Goal: Complete application form

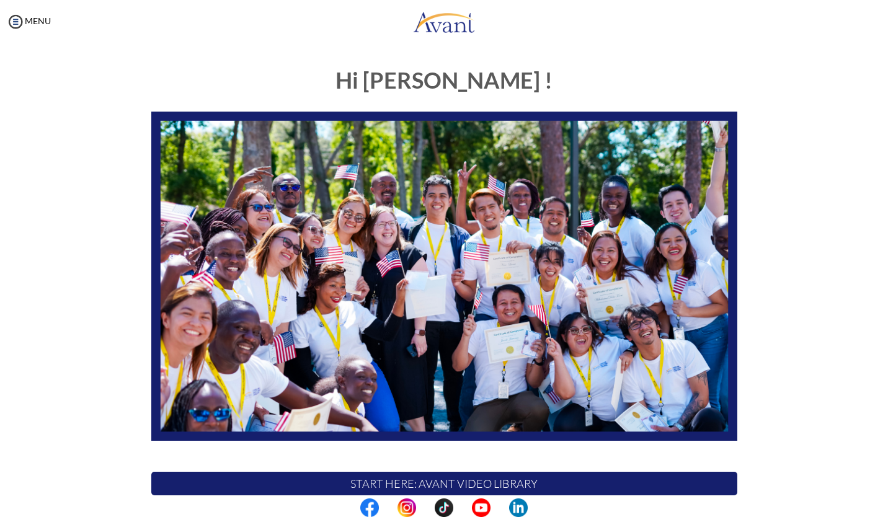
scroll to position [172, 0]
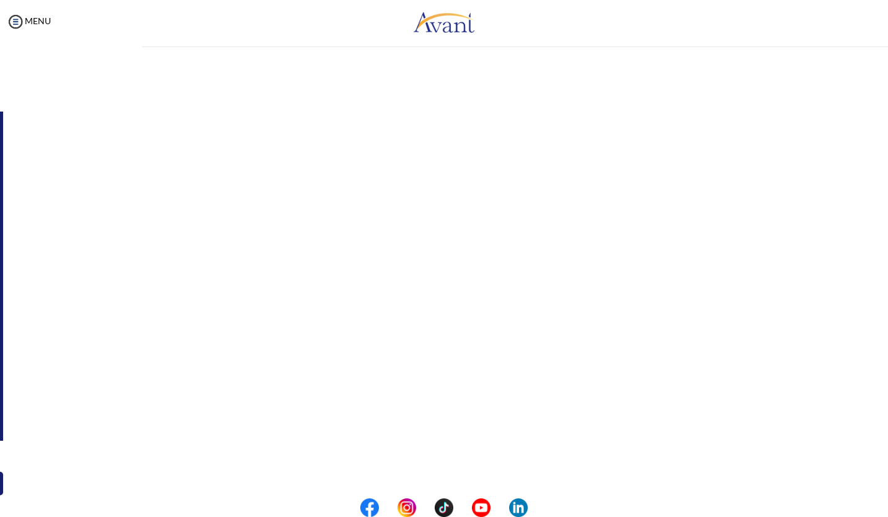
type input "[EMAIL_ADDRESS][DOMAIN_NAME]"
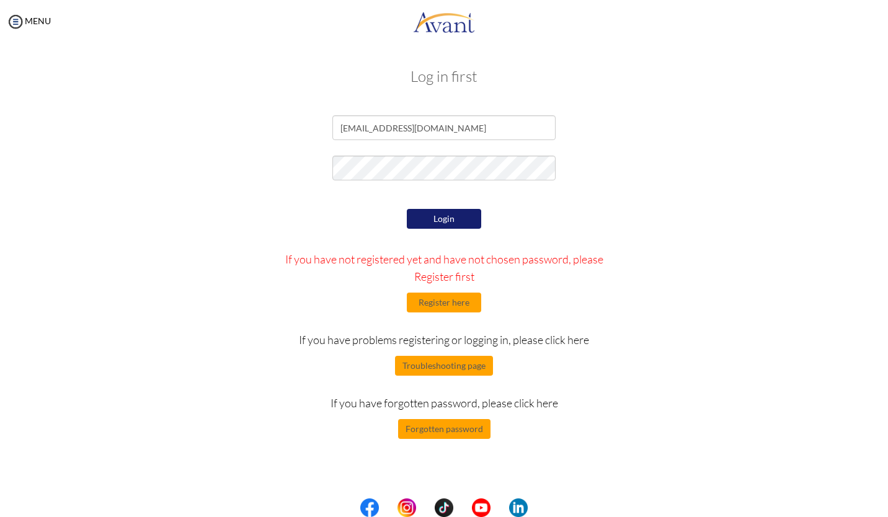
click at [441, 217] on button "Login" at bounding box center [444, 219] width 74 height 20
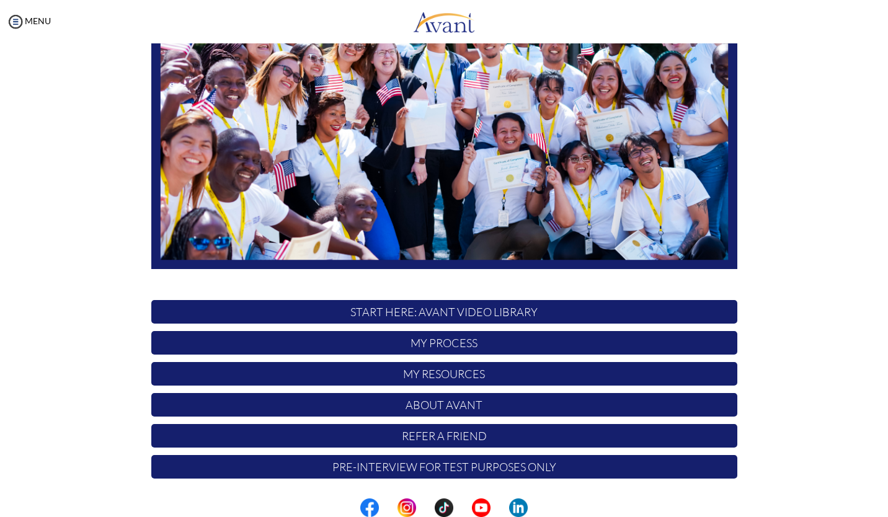
click at [430, 344] on p "My Process" at bounding box center [444, 343] width 586 height 24
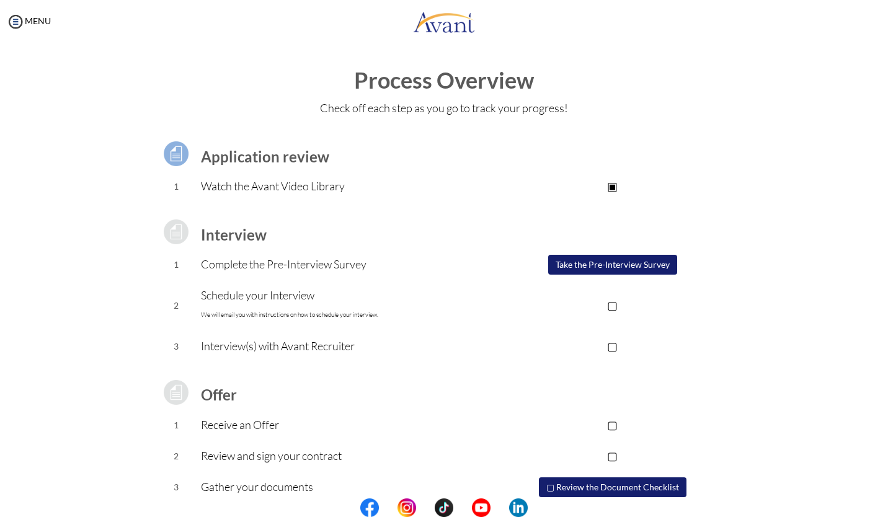
click at [611, 302] on p "▢" at bounding box center [612, 304] width 249 height 17
click at [574, 272] on button "Take the Pre-Interview Survey" at bounding box center [612, 265] width 129 height 20
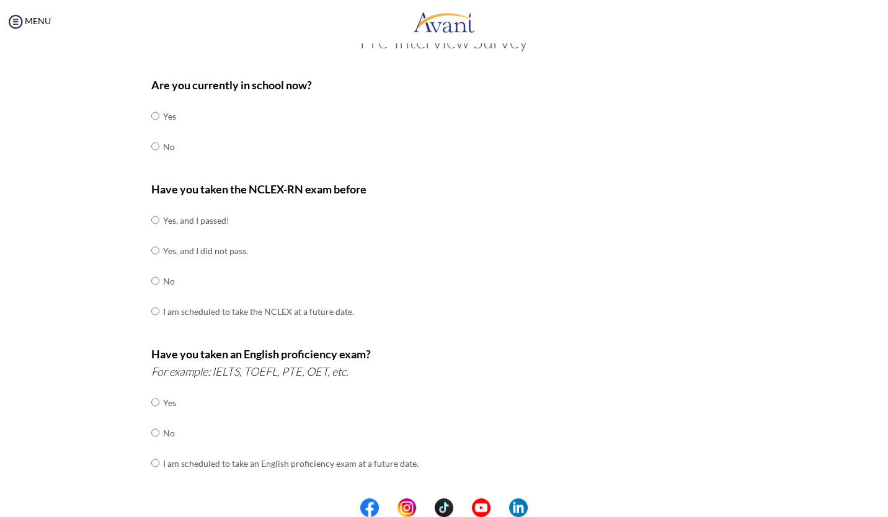
scroll to position [56, 0]
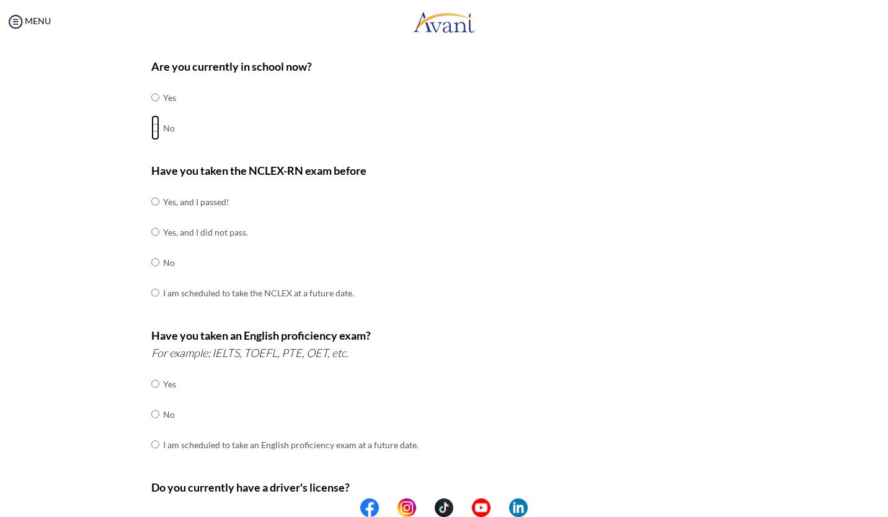
click at [151, 128] on input "radio" at bounding box center [155, 127] width 8 height 25
radio input "true"
click at [151, 263] on input "radio" at bounding box center [155, 262] width 8 height 25
radio input "true"
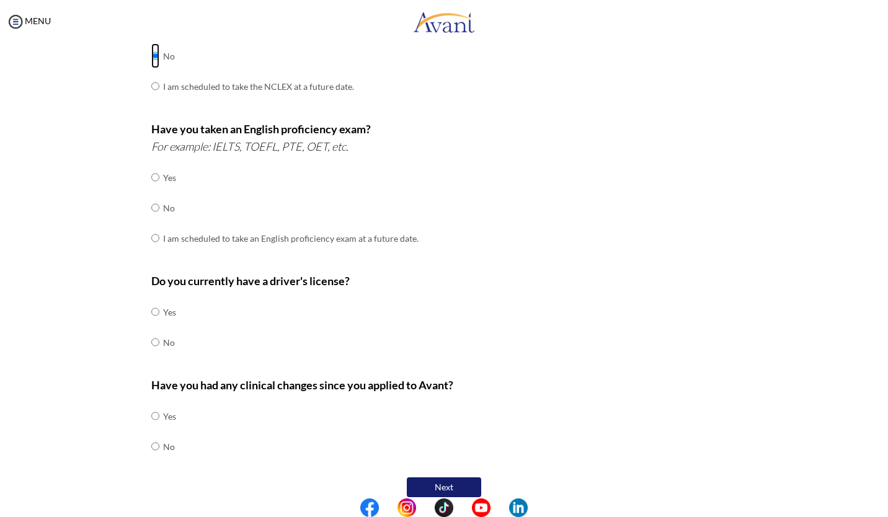
scroll to position [274, 0]
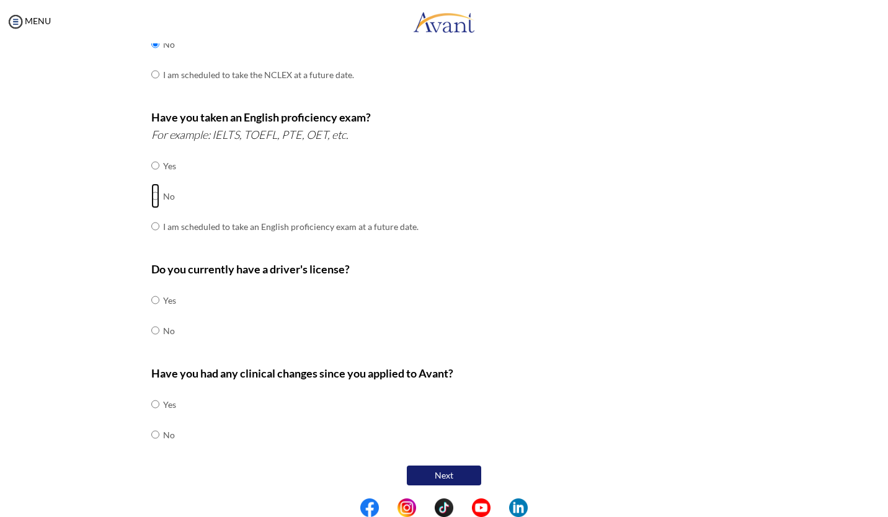
click at [151, 195] on input "radio" at bounding box center [155, 196] width 8 height 25
radio input "true"
click at [151, 327] on input "radio" at bounding box center [155, 330] width 8 height 25
radio input "true"
click at [151, 433] on input "radio" at bounding box center [155, 434] width 8 height 25
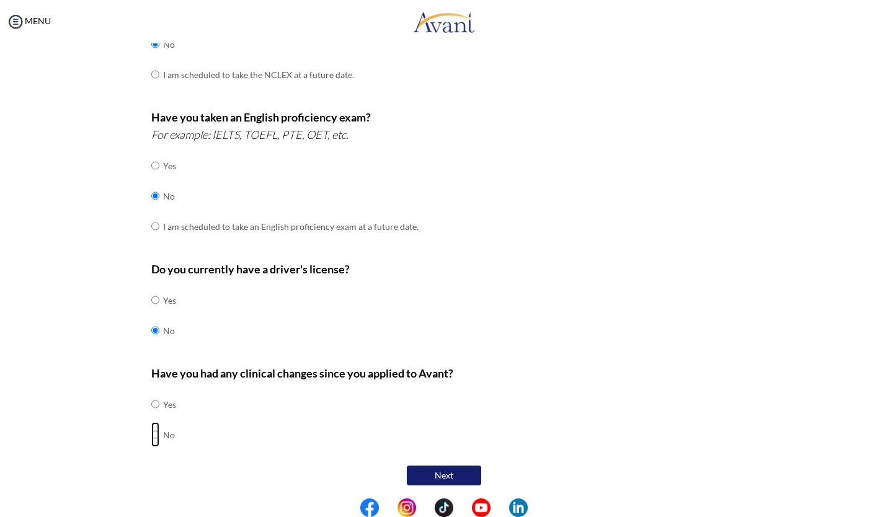
radio input "true"
click at [444, 469] on button "Next" at bounding box center [444, 476] width 74 height 20
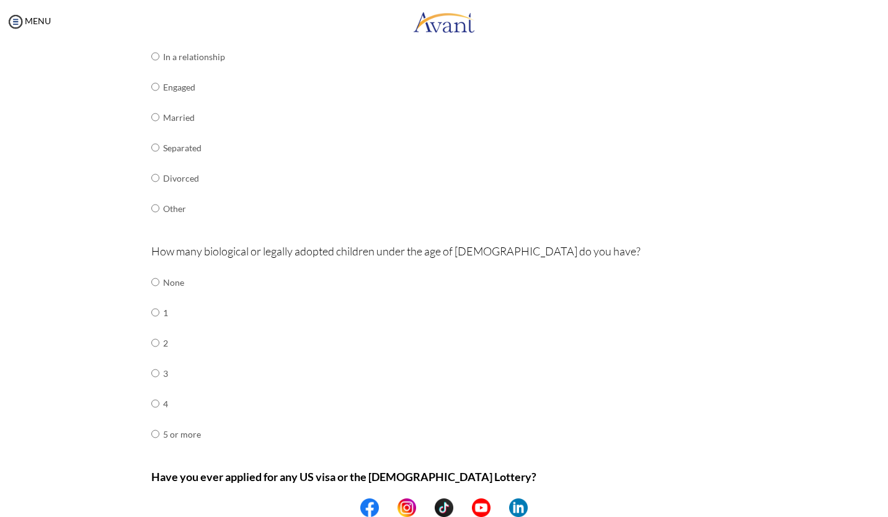
scroll to position [319, 0]
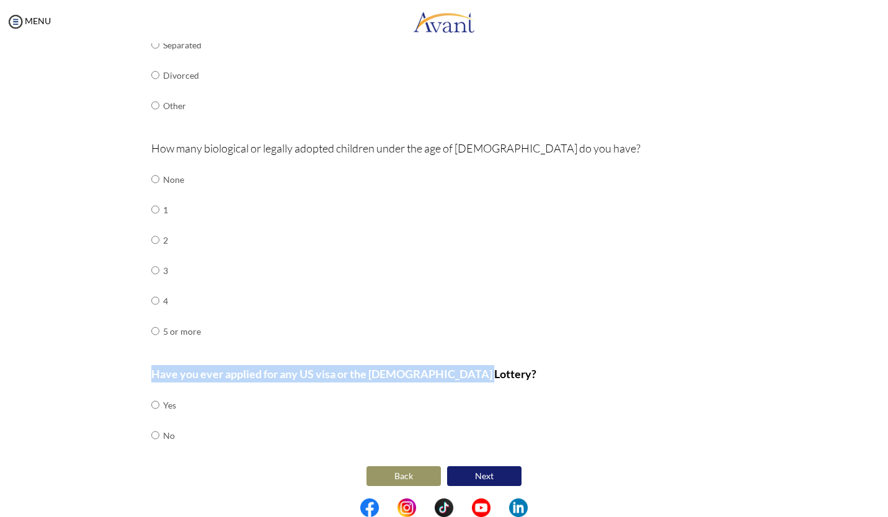
drag, startPoint x: 138, startPoint y: 365, endPoint x: 466, endPoint y: 376, distance: 328.8
click at [466, 376] on div "Are you currently in school now? Yes No Have you taken the NCLEX-RN exam before…" at bounding box center [444, 138] width 605 height 701
copy b "Have you ever applied for any US visa or the [DEMOGRAPHIC_DATA] Lottery?"
